Goal: Transaction & Acquisition: Purchase product/service

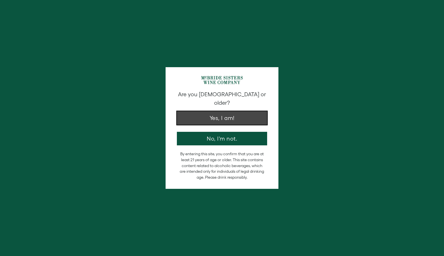
click at [209, 111] on button "Yes, I am!" at bounding box center [222, 118] width 90 height 14
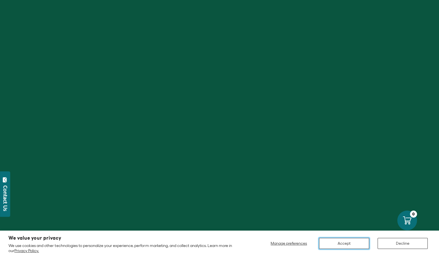
click at [347, 243] on button "Accept" at bounding box center [344, 243] width 50 height 11
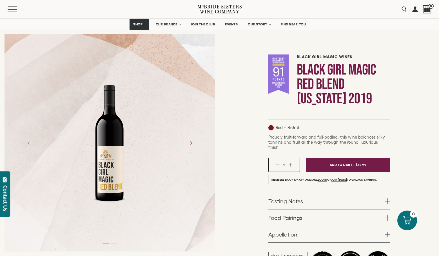
scroll to position [46, 0]
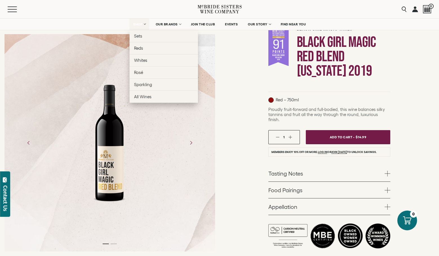
click at [141, 25] on span "SHOP" at bounding box center [138, 24] width 10 height 4
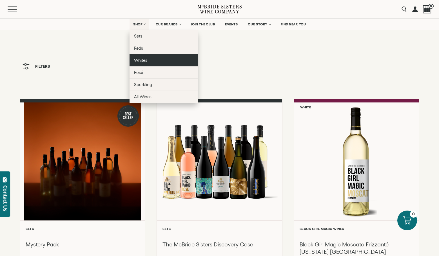
click at [149, 55] on link "Whites" at bounding box center [164, 60] width 68 height 12
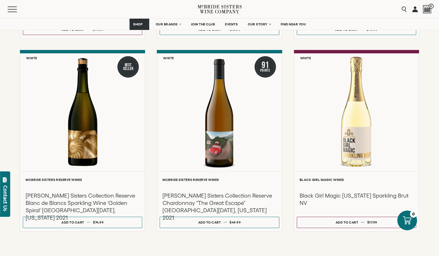
scroll to position [520, 0]
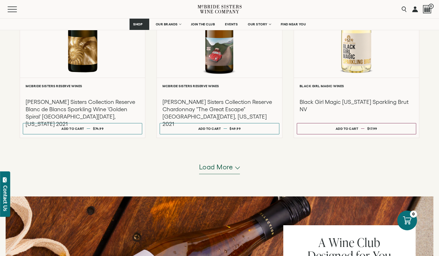
click at [220, 169] on span "Load more" at bounding box center [216, 167] width 34 height 10
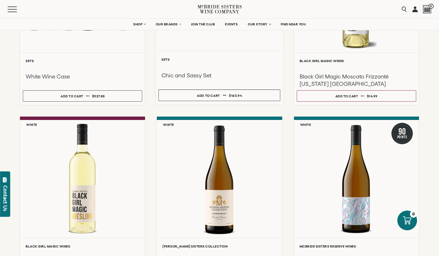
scroll to position [0, 0]
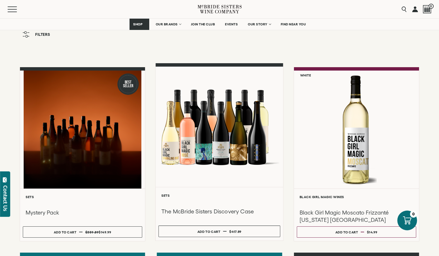
scroll to position [100, 0]
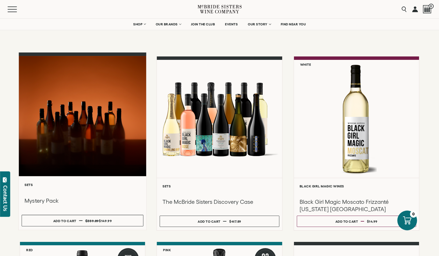
scroll to position [43, 0]
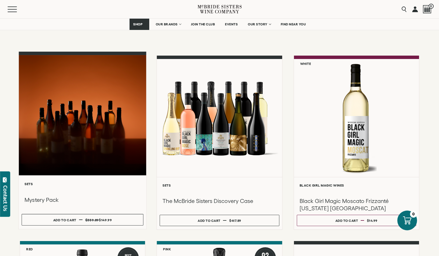
click at [115, 151] on div at bounding box center [83, 115] width 128 height 120
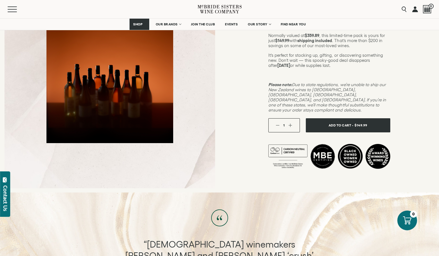
scroll to position [2, 0]
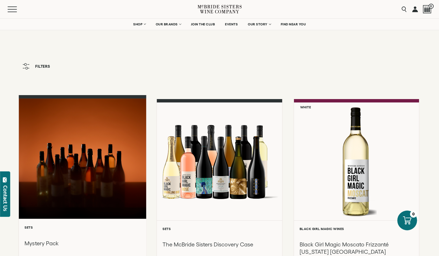
click at [78, 136] on div at bounding box center [83, 158] width 128 height 120
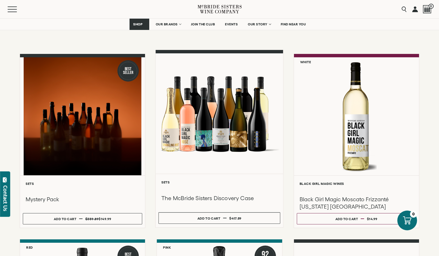
scroll to position [47, 0]
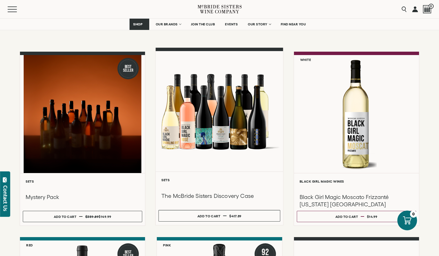
click at [217, 154] on div at bounding box center [220, 111] width 128 height 120
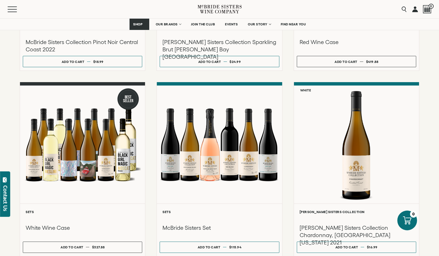
scroll to position [460, 0]
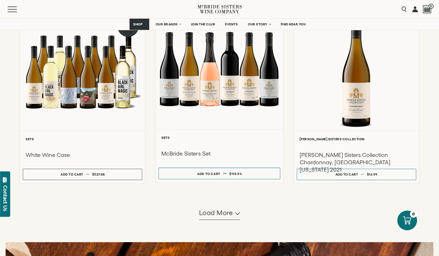
click at [211, 106] on div at bounding box center [220, 69] width 128 height 120
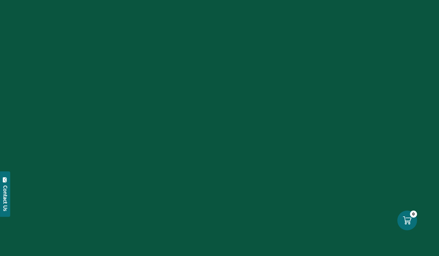
scroll to position [460, 0]
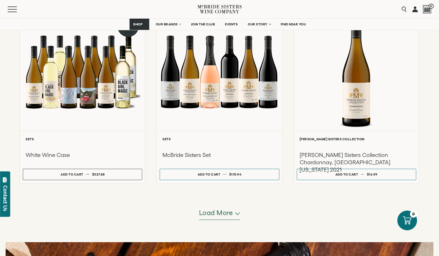
click at [221, 213] on span "Load more" at bounding box center [216, 213] width 34 height 10
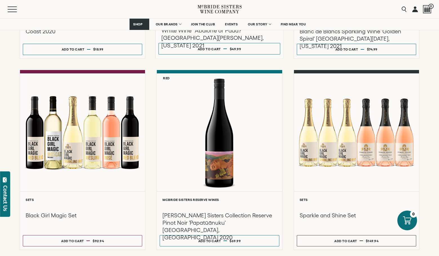
scroll to position [1058, 0]
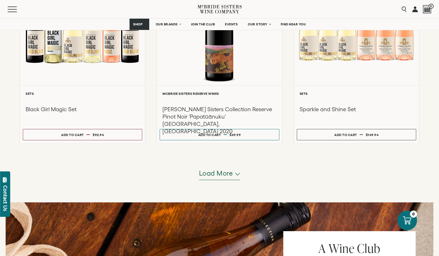
click at [203, 179] on button "Load more" at bounding box center [219, 173] width 41 height 14
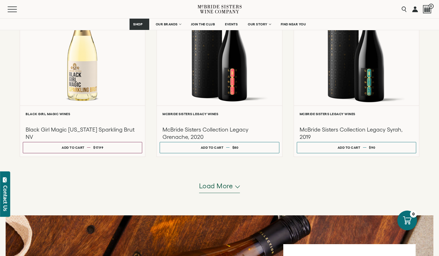
scroll to position [1711, 0]
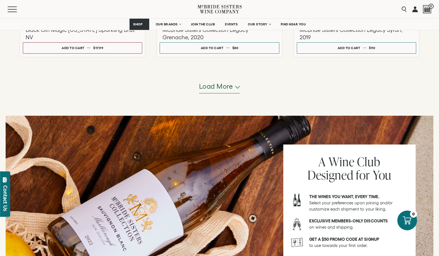
click at [208, 90] on span "Load more" at bounding box center [216, 86] width 34 height 10
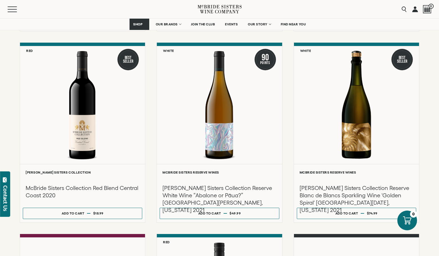
scroll to position [783, 0]
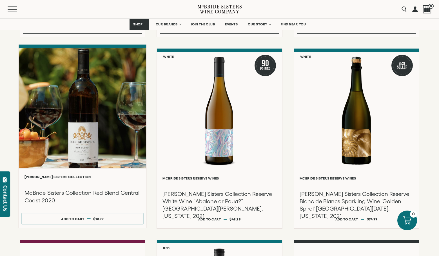
click at [103, 141] on div at bounding box center [83, 108] width 128 height 120
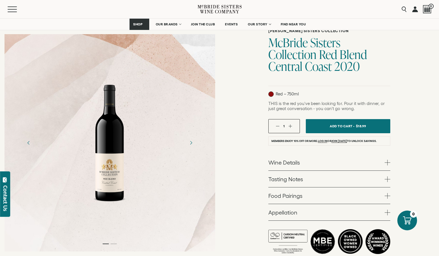
scroll to position [47, 0]
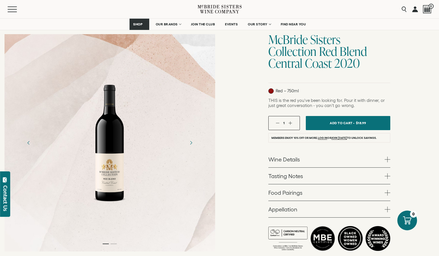
click at [289, 120] on div "1" at bounding box center [285, 123] width 32 height 14
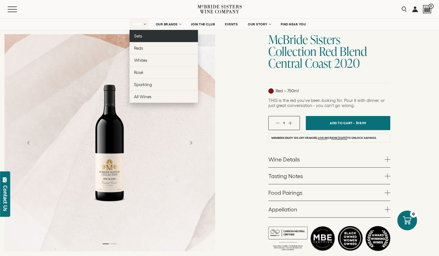
click at [141, 34] on span "Sets" at bounding box center [138, 36] width 8 height 5
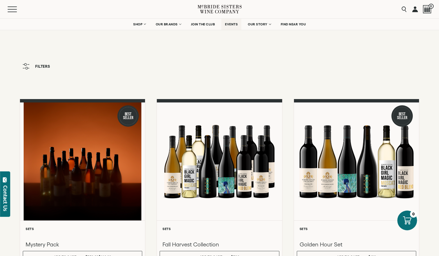
click at [231, 23] on span "EVENTS" at bounding box center [231, 24] width 13 height 4
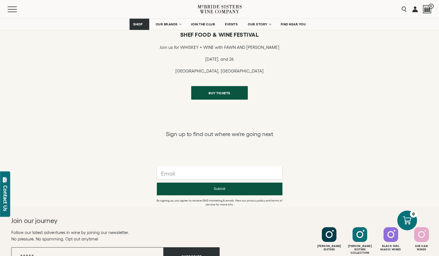
scroll to position [359, 0]
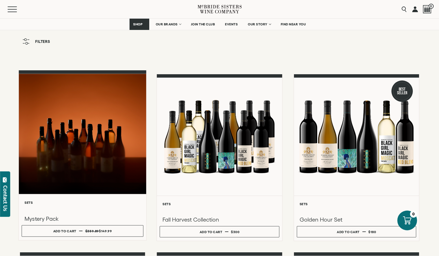
scroll to position [51, 0]
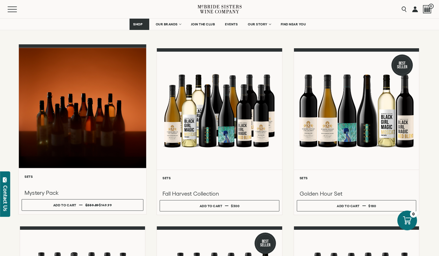
click at [70, 100] on div at bounding box center [83, 108] width 128 height 120
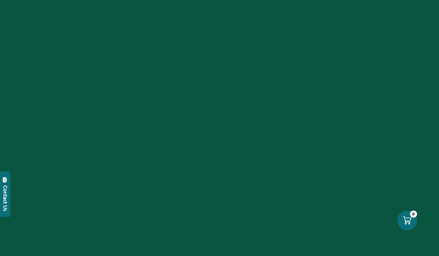
scroll to position [51, 0]
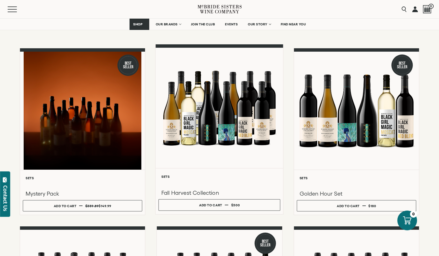
click at [216, 105] on div at bounding box center [220, 108] width 128 height 120
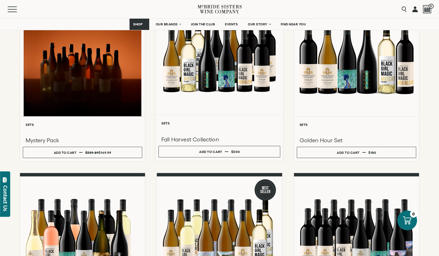
scroll to position [104, 0]
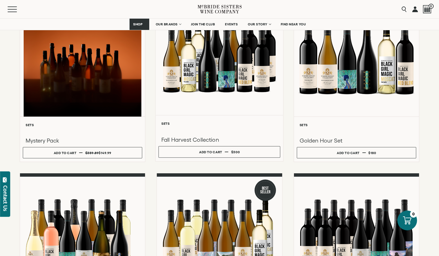
click at [213, 123] on h6 "Sets" at bounding box center [219, 123] width 116 height 4
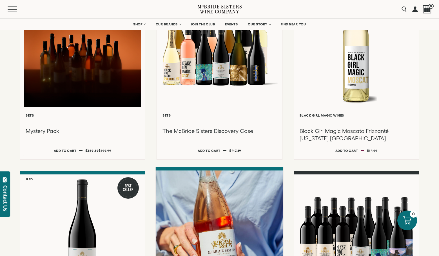
scroll to position [14, 0]
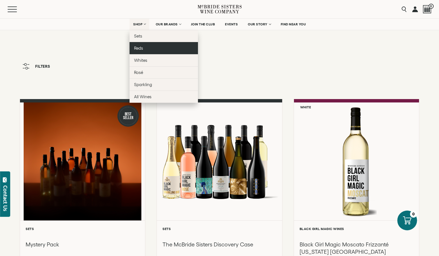
click at [143, 45] on link "Reds" at bounding box center [164, 48] width 68 height 12
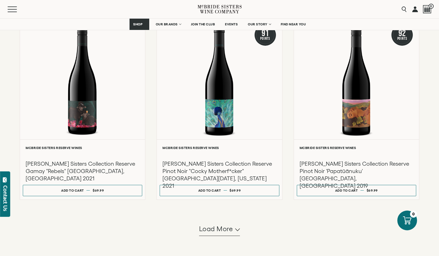
scroll to position [549, 0]
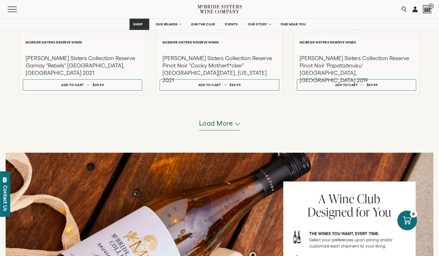
click at [221, 127] on span "Load more" at bounding box center [216, 123] width 34 height 10
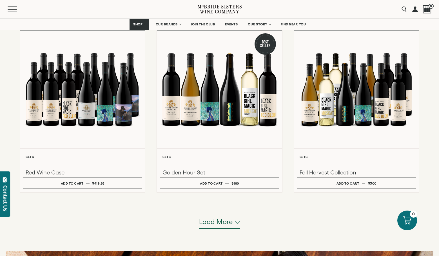
scroll to position [1111, 0]
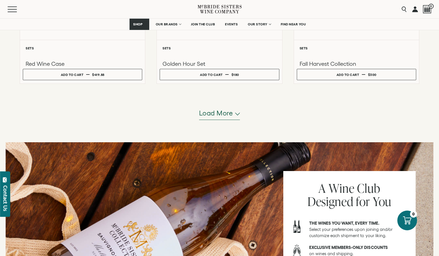
click at [222, 107] on button "Load more" at bounding box center [219, 113] width 41 height 14
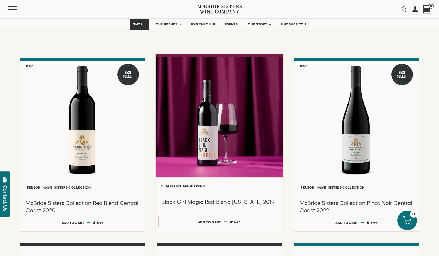
scroll to position [0, 0]
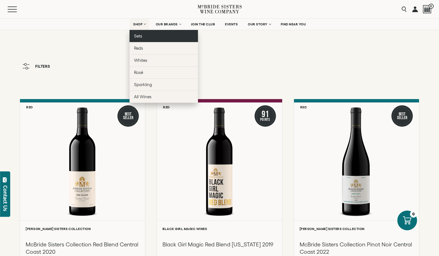
click at [138, 41] on link "Sets" at bounding box center [164, 36] width 68 height 12
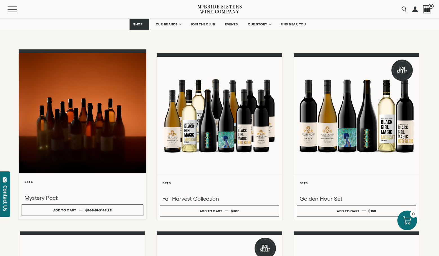
scroll to position [112, 0]
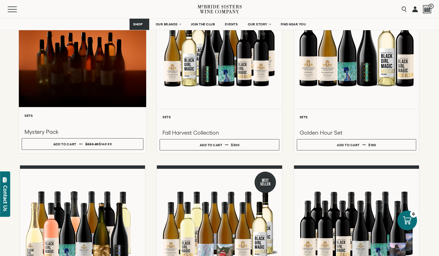
click at [122, 95] on div at bounding box center [83, 47] width 128 height 120
